Goal: Information Seeking & Learning: Learn about a topic

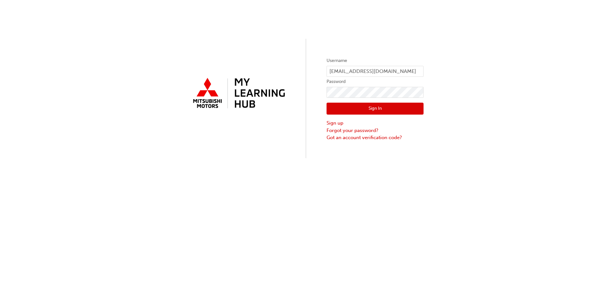
click at [355, 106] on button "Sign In" at bounding box center [374, 109] width 97 height 12
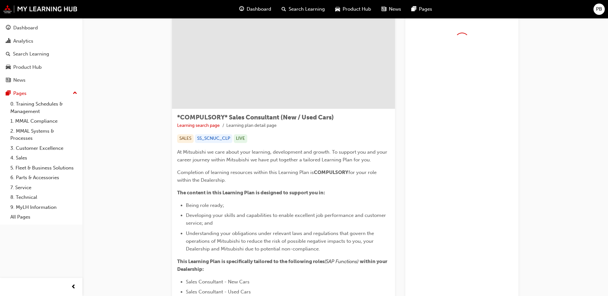
scroll to position [32, 0]
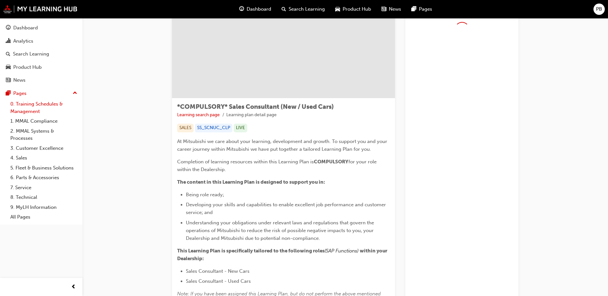
click at [32, 103] on link "0. Training Schedules & Management" at bounding box center [44, 107] width 72 height 17
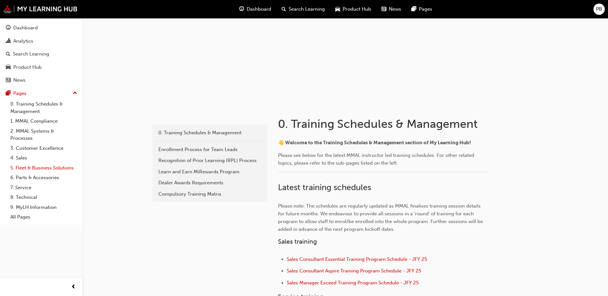
scroll to position [42, 0]
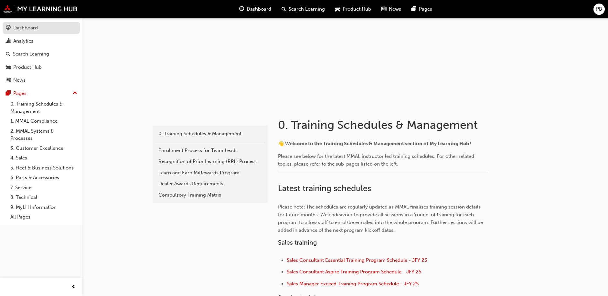
click at [19, 27] on div "Dashboard" at bounding box center [25, 27] width 25 height 7
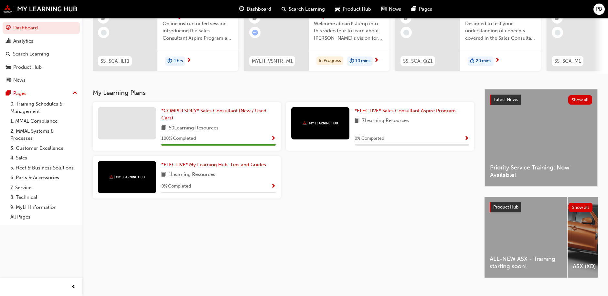
scroll to position [90, 0]
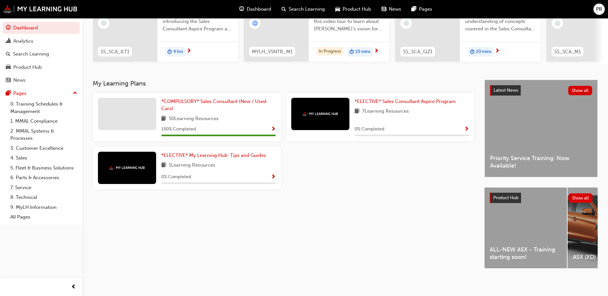
click at [503, 252] on span "ALL-NEW ASX - Training starting soon!" at bounding box center [525, 253] width 72 height 15
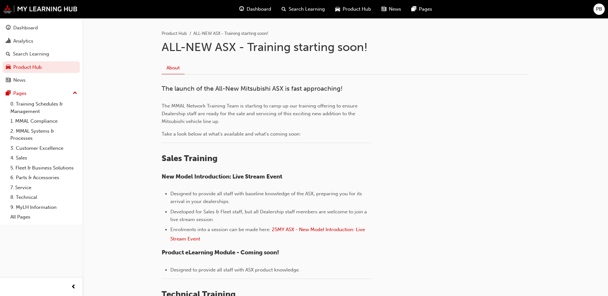
scroll to position [119, 0]
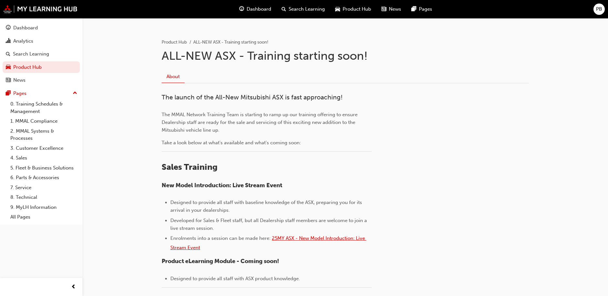
click at [190, 249] on span "25MY ASX - New Model Introduction: Live Stream Event" at bounding box center [268, 243] width 196 height 15
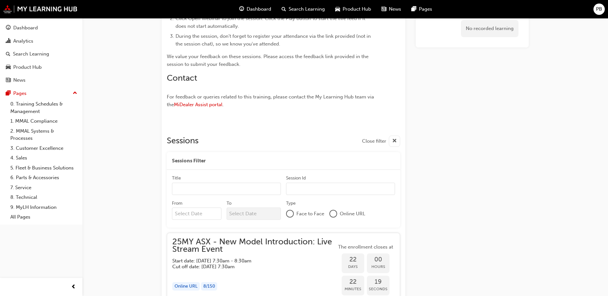
scroll to position [405, 0]
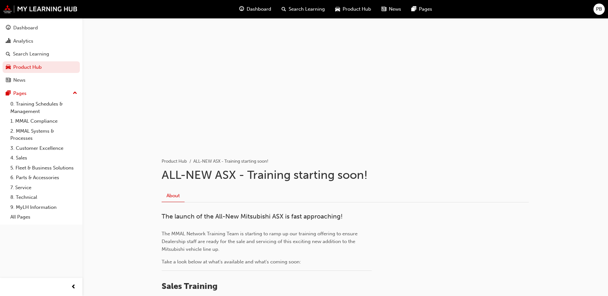
click at [343, 110] on div at bounding box center [345, 82] width 388 height 129
